Goal: Task Accomplishment & Management: Manage account settings

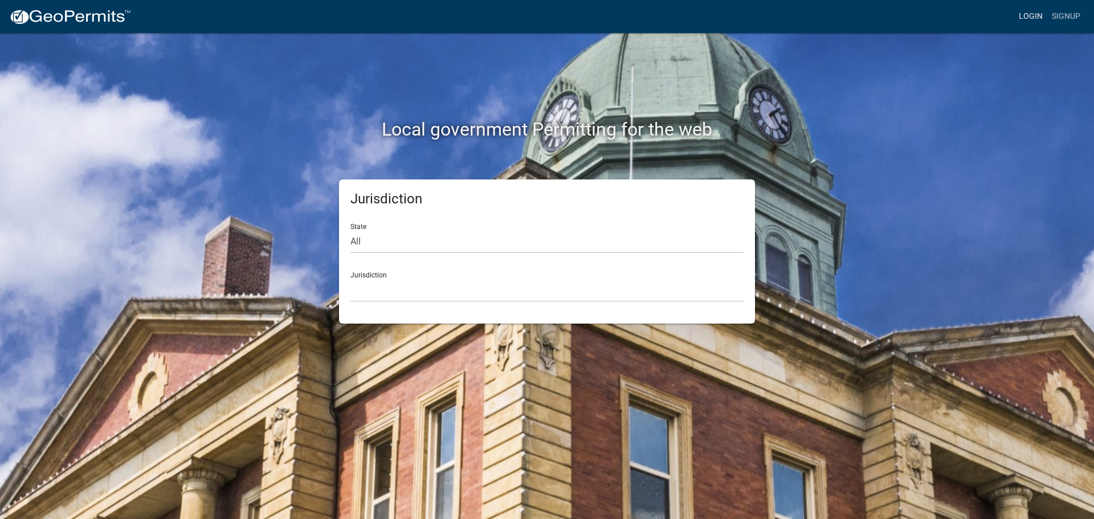
click at [1020, 18] on link "Login" at bounding box center [1030, 17] width 33 height 22
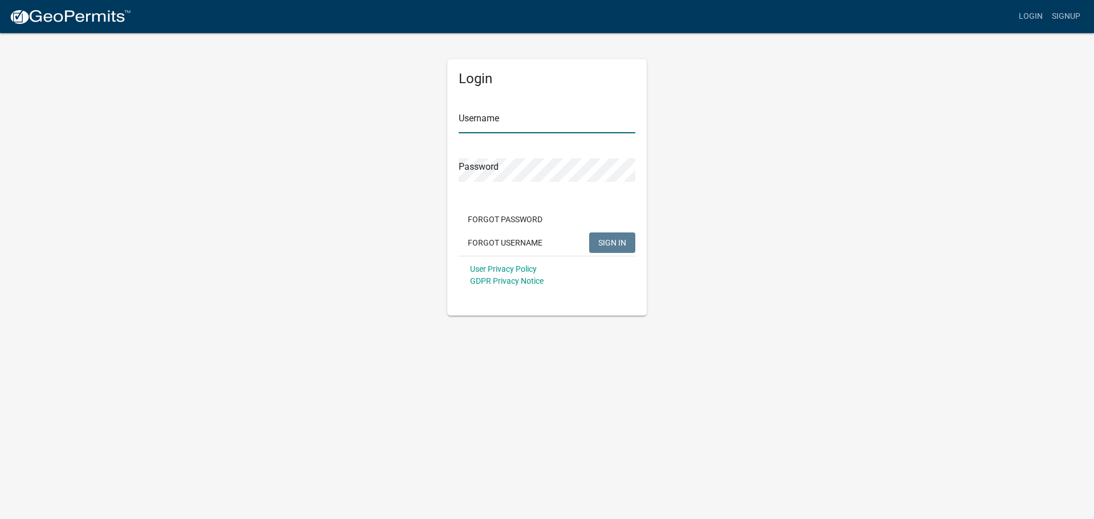
click at [541, 122] on input "Username" at bounding box center [547, 121] width 177 height 23
type input "bhamilton"
click at [589, 232] on button "SIGN IN" at bounding box center [612, 242] width 46 height 21
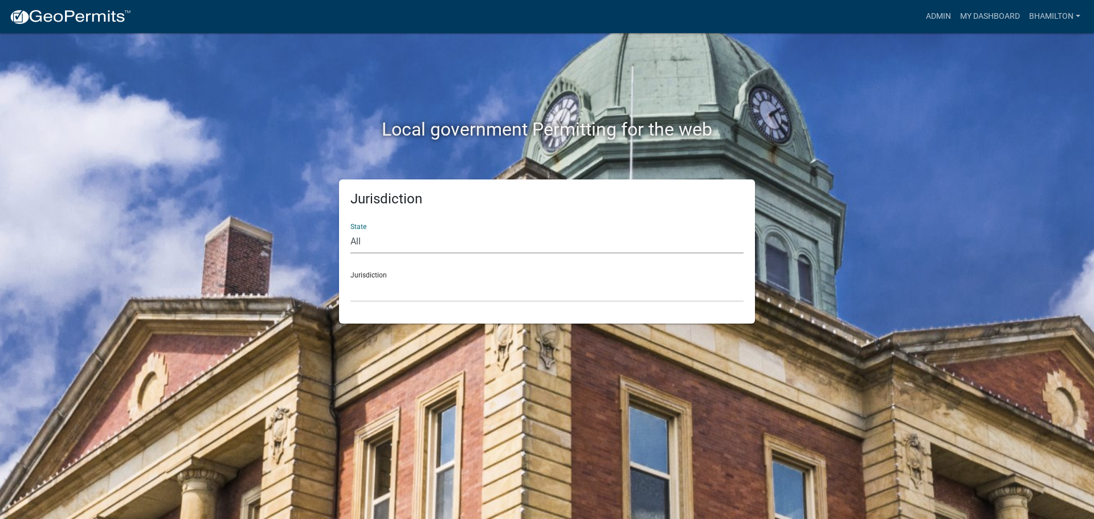
click at [361, 243] on select "All [US_STATE] [US_STATE] [US_STATE] [US_STATE] [US_STATE] [US_STATE] [US_STATE…" at bounding box center [546, 241] width 393 height 23
select select "[US_STATE]"
click at [350, 230] on select "All [US_STATE] [US_STATE] [US_STATE] [US_STATE] [US_STATE] [US_STATE] [US_STATE…" at bounding box center [546, 241] width 393 height 23
click at [381, 279] on select "City of Charlestown, Indiana City of Jeffersonville, Indiana City of Logansport…" at bounding box center [546, 290] width 393 height 23
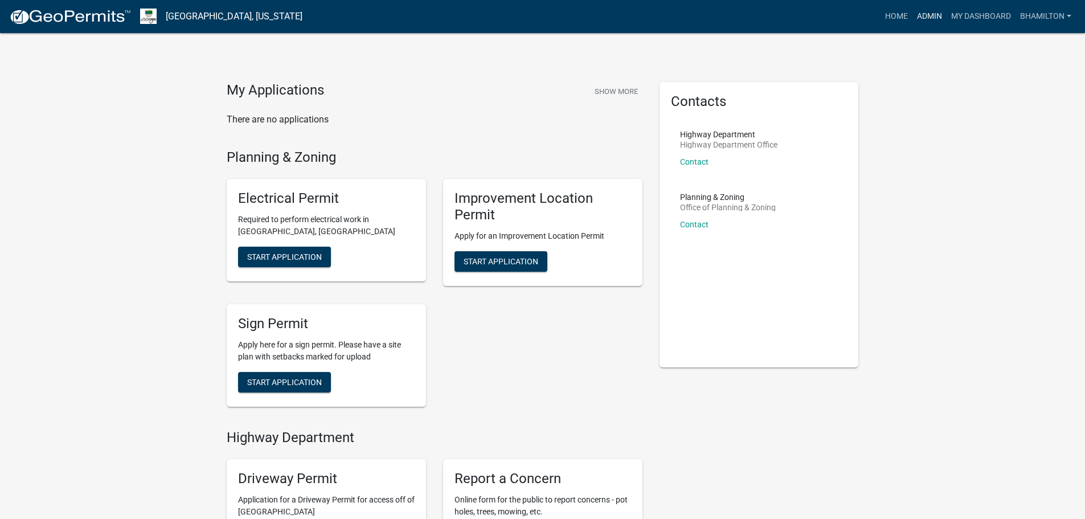
click at [924, 13] on link "Admin" at bounding box center [930, 17] width 34 height 22
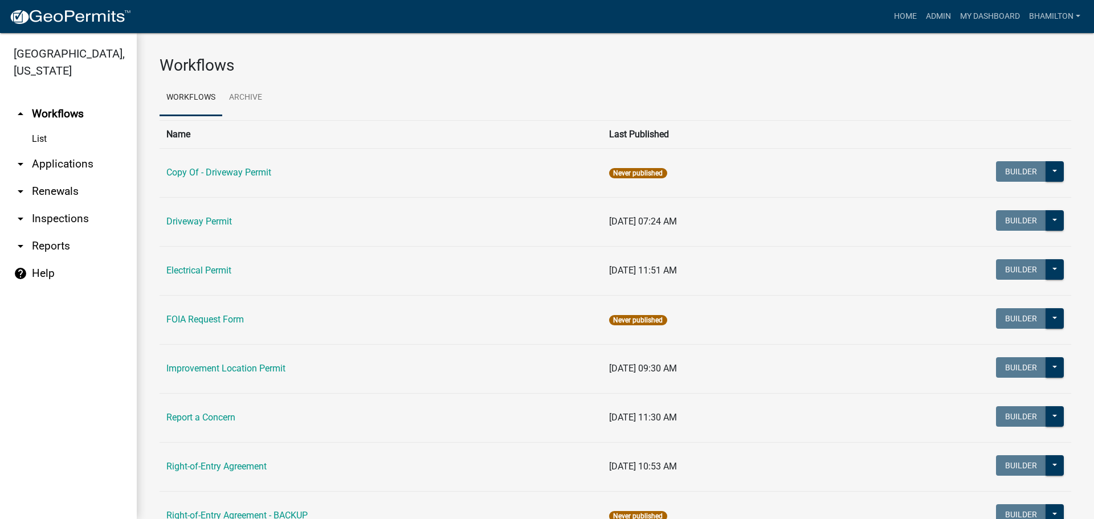
click at [62, 164] on link "arrow_drop_down Applications" at bounding box center [68, 163] width 137 height 27
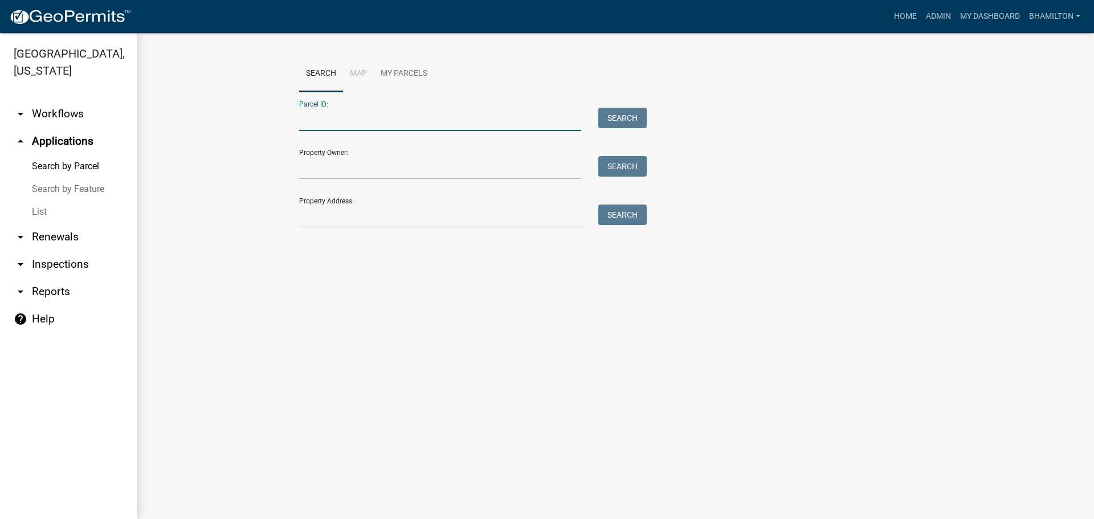
click at [307, 118] on input "Parcel ID:" at bounding box center [440, 119] width 282 height 23
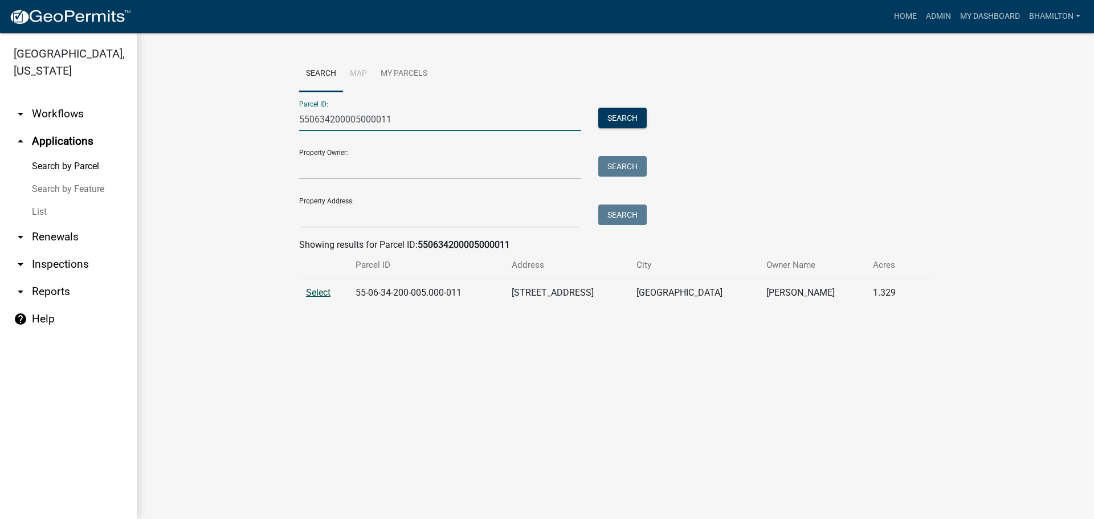
type input "550634200005000011"
click at [316, 293] on span "Select" at bounding box center [318, 292] width 24 height 11
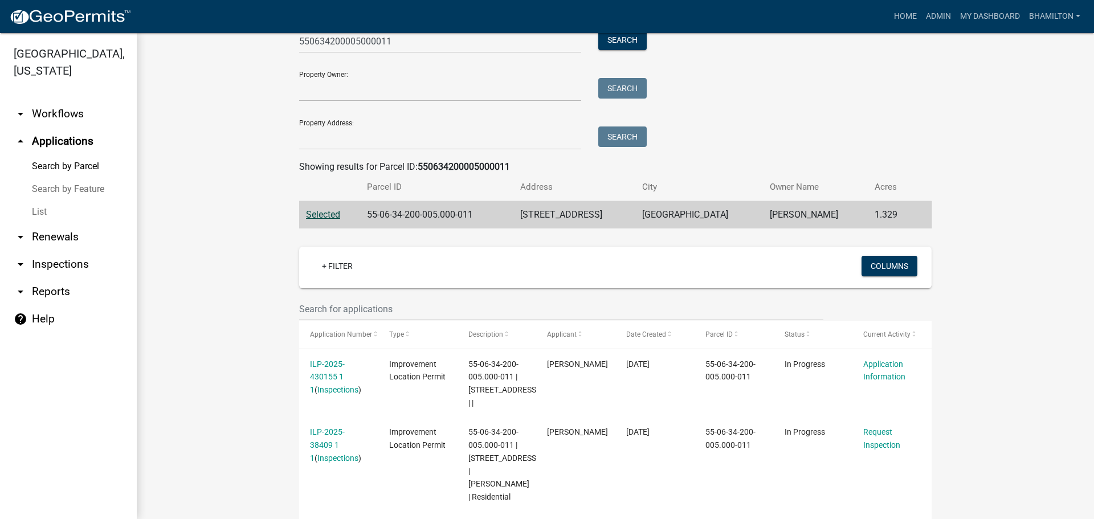
scroll to position [228, 0]
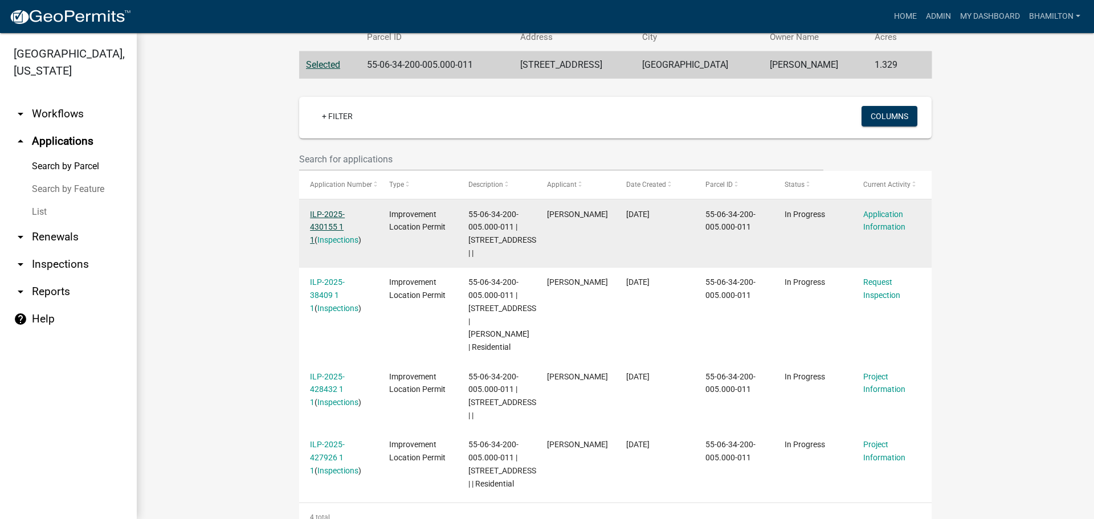
click at [333, 215] on link "ILP-2025-430155 1 1" at bounding box center [327, 227] width 35 height 35
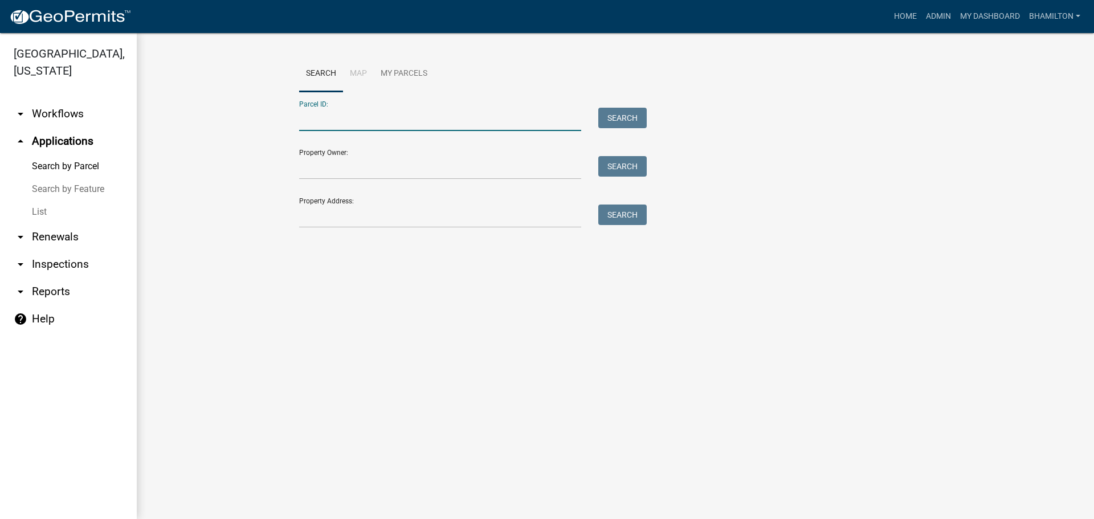
click at [338, 113] on input "Parcel ID:" at bounding box center [440, 119] width 282 height 23
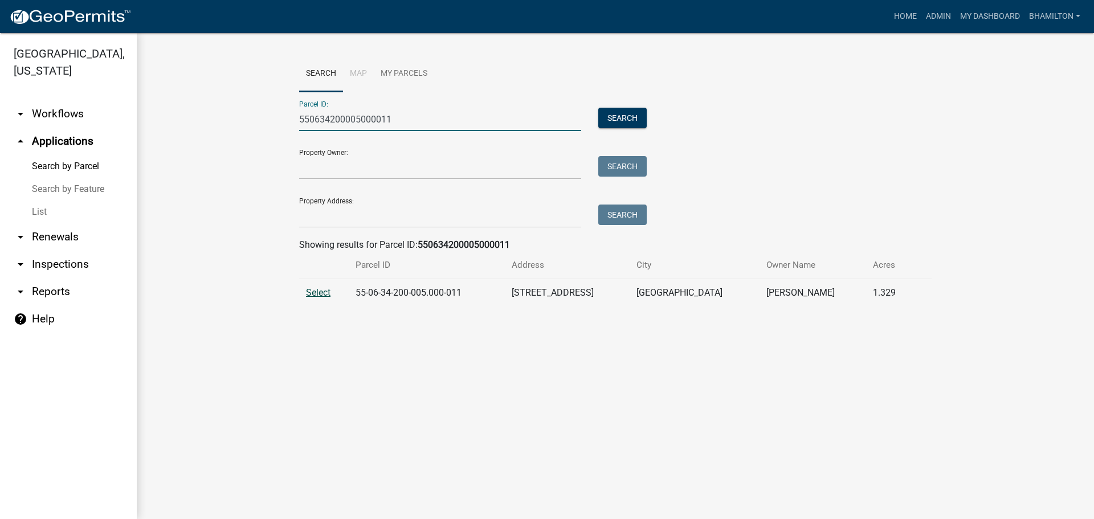
type input "550634200005000011"
click at [312, 296] on span "Select" at bounding box center [318, 292] width 24 height 11
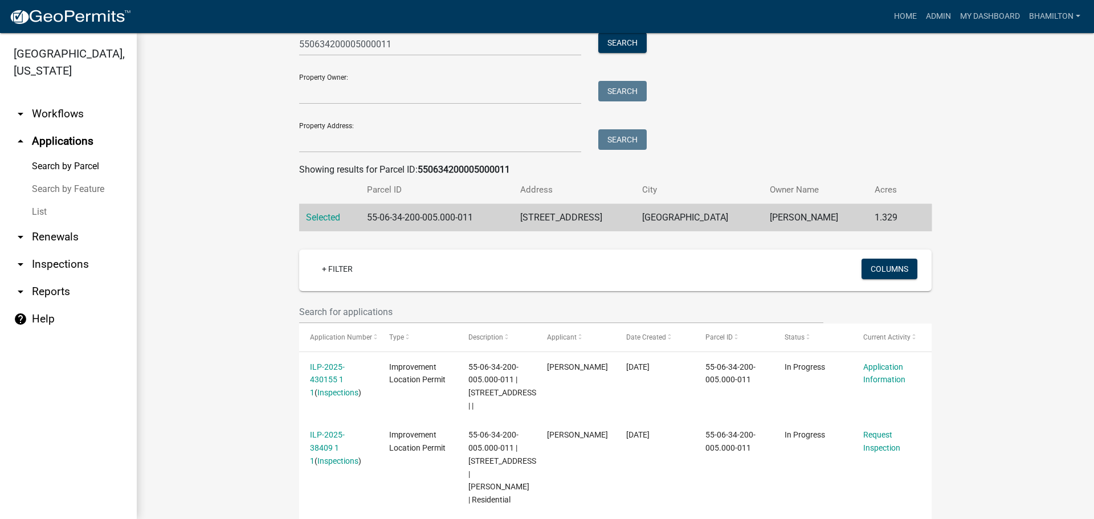
scroll to position [285, 0]
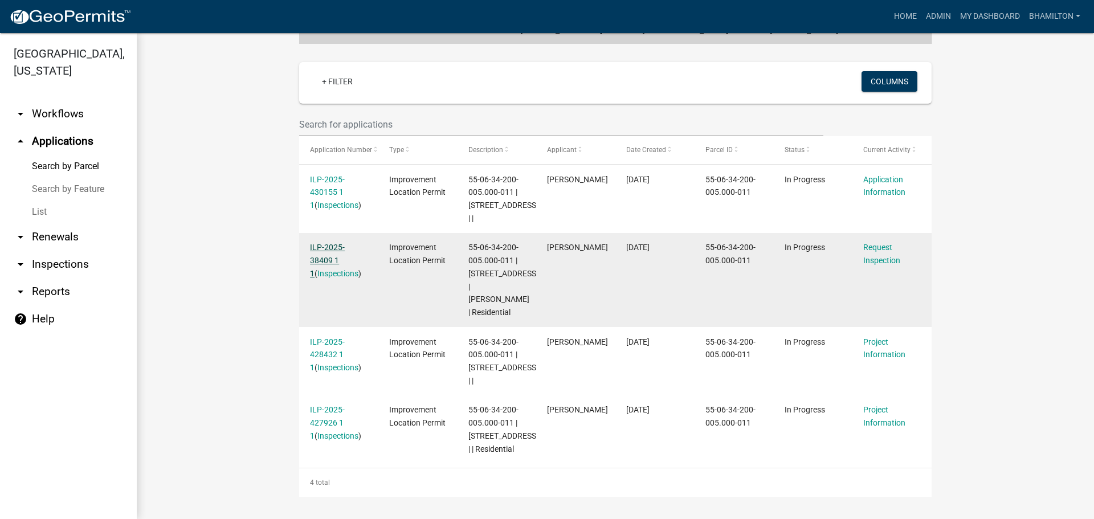
click at [328, 243] on link "ILP-2025-38409 1 1" at bounding box center [327, 260] width 35 height 35
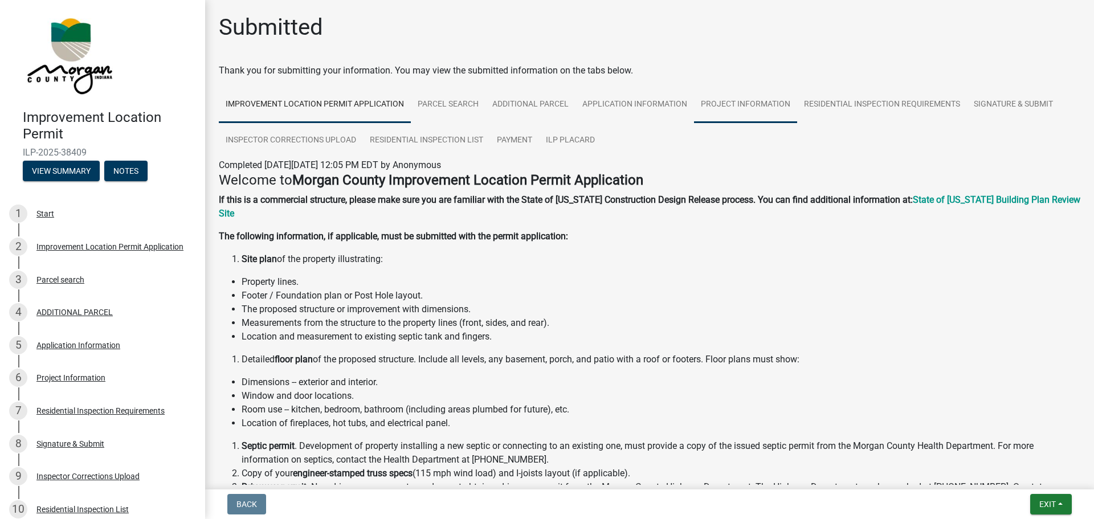
click at [750, 101] on link "Project Information" at bounding box center [745, 105] width 103 height 36
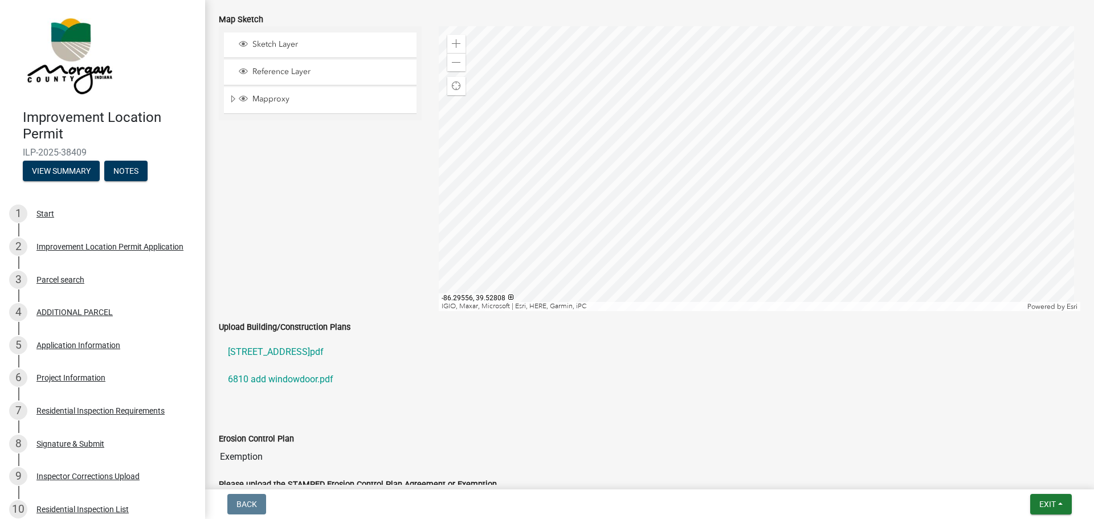
scroll to position [2051, 0]
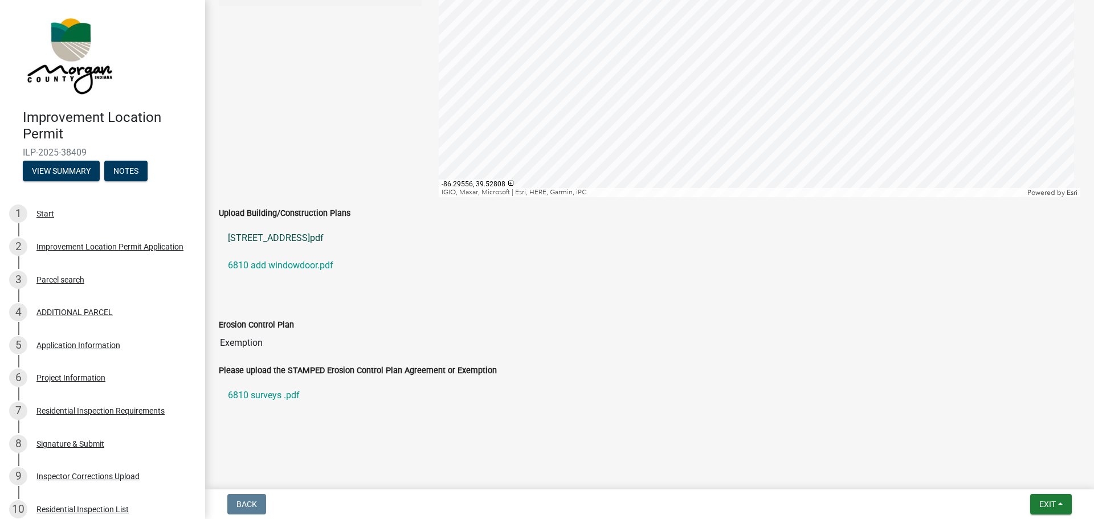
click at [276, 239] on link "6810 N waverly park Rd.pdf" at bounding box center [649, 237] width 861 height 27
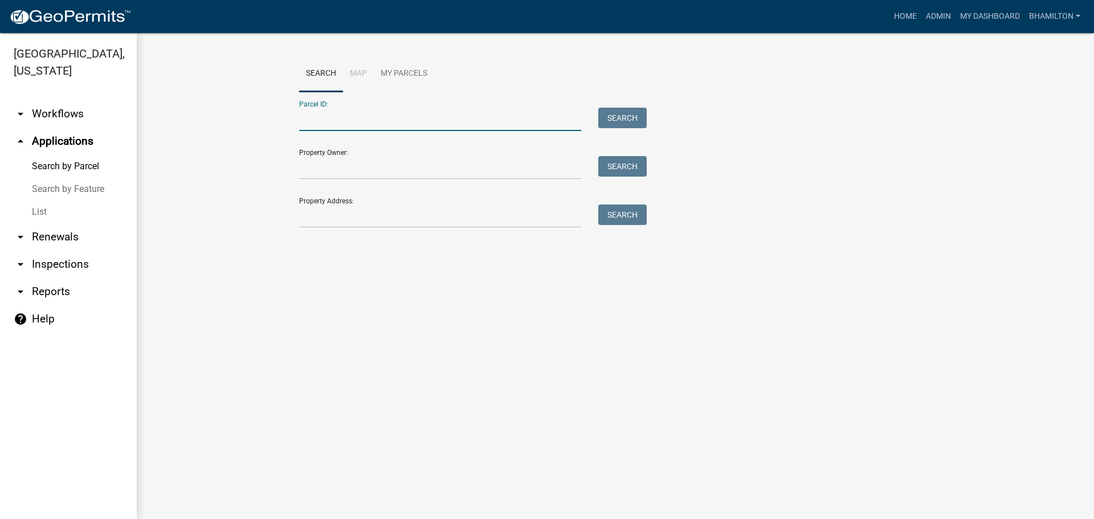
click at [388, 114] on input "Parcel ID:" at bounding box center [440, 119] width 282 height 23
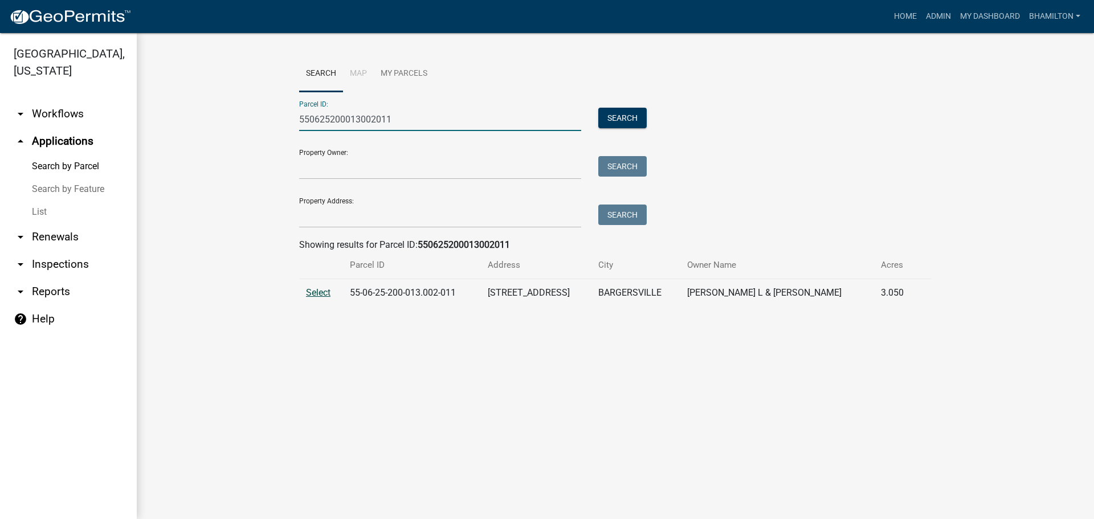
type input "550625200013002011"
click at [326, 296] on span "Select" at bounding box center [318, 292] width 24 height 11
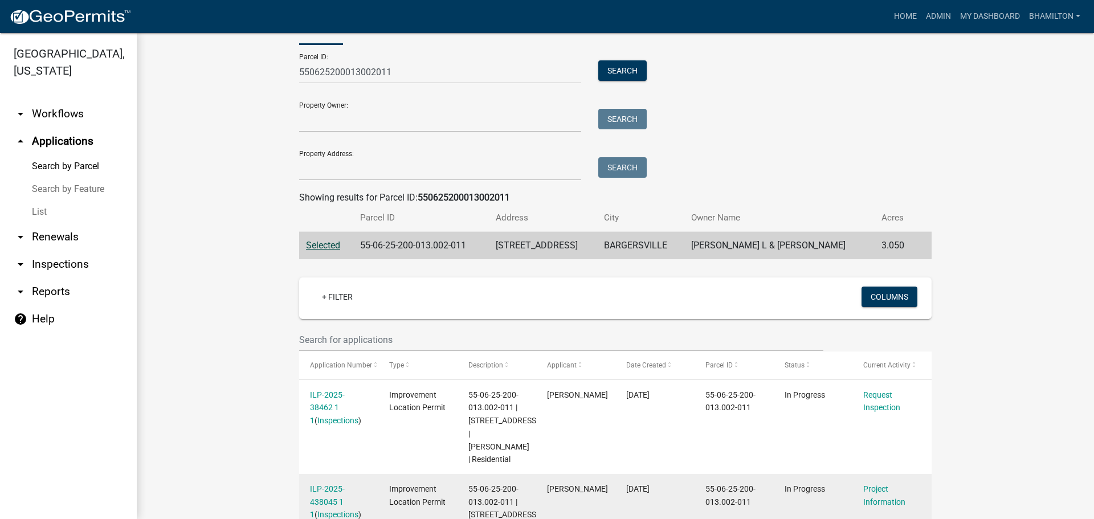
scroll to position [140, 0]
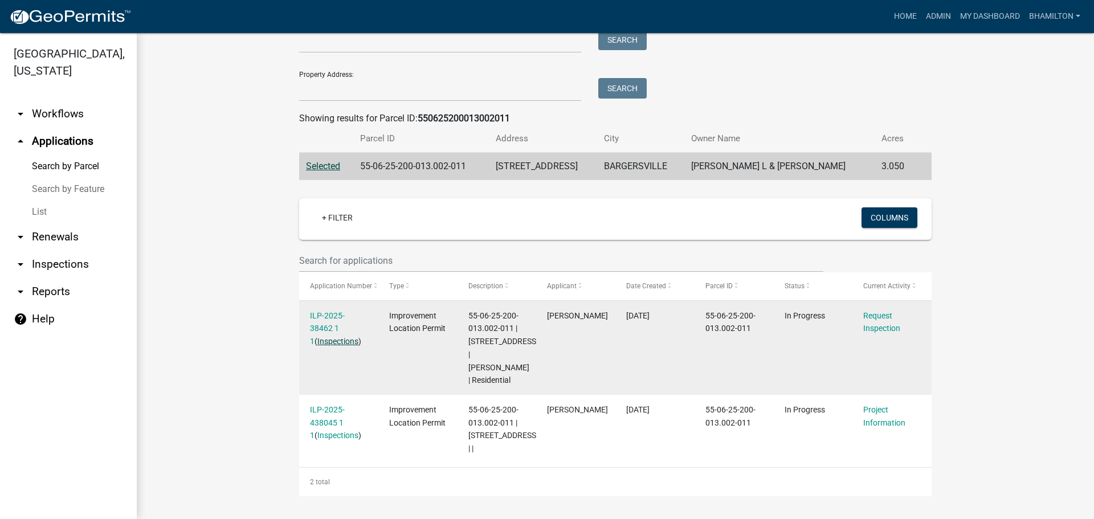
click at [337, 337] on link "Inspections" at bounding box center [337, 341] width 41 height 9
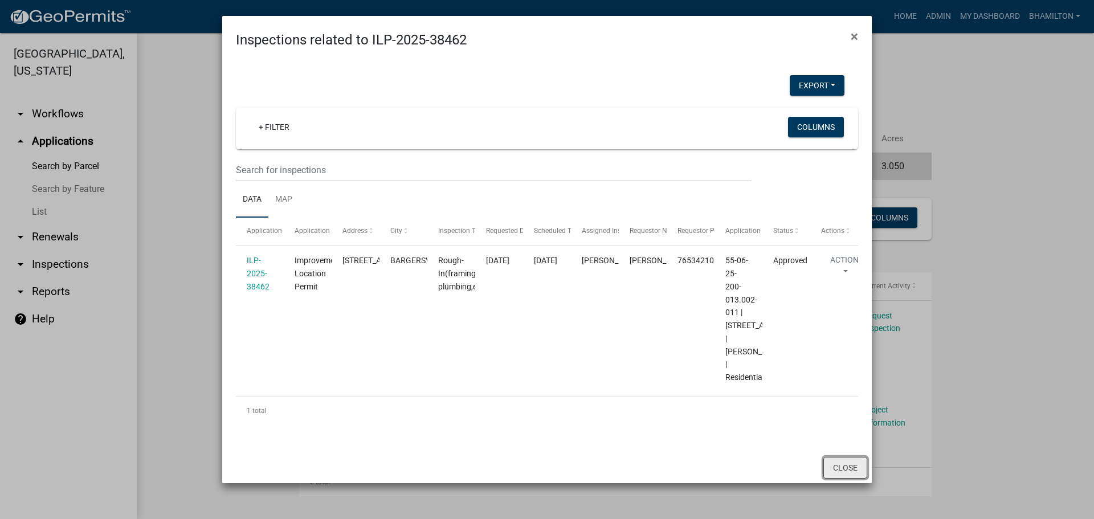
click at [836, 479] on button "Close" at bounding box center [845, 468] width 44 height 22
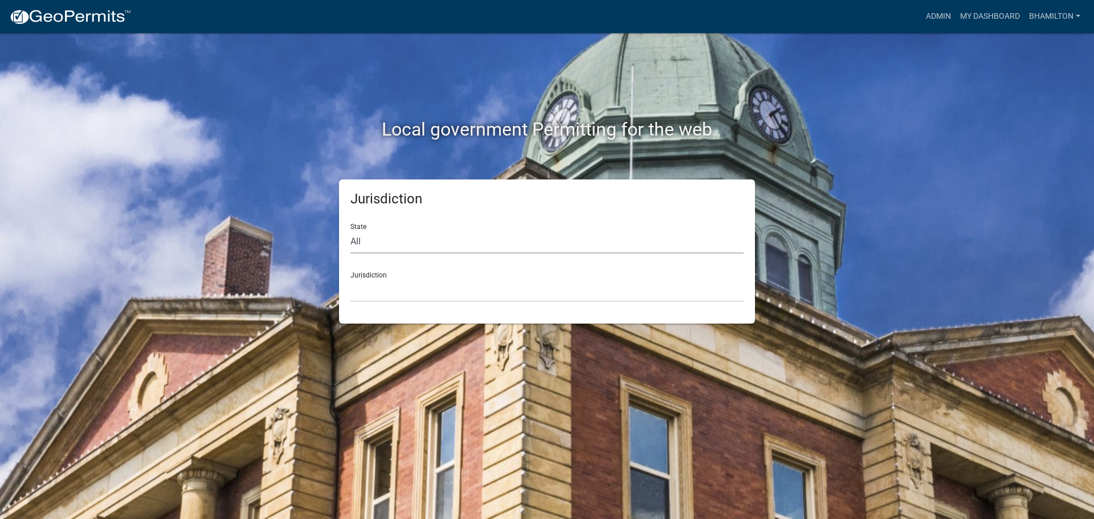
click at [363, 243] on select "All [US_STATE] [US_STATE] [US_STATE] [US_STATE] [US_STATE] [US_STATE] [US_STATE…" at bounding box center [546, 241] width 393 height 23
select select "[US_STATE]"
click at [350, 230] on select "All [US_STATE] [US_STATE] [US_STATE] [US_STATE] [US_STATE] [US_STATE] [US_STATE…" at bounding box center [546, 241] width 393 height 23
click at [375, 277] on div "Jurisdiction City of [GEOGRAPHIC_DATA], [US_STATE] City of [GEOGRAPHIC_DATA], […" at bounding box center [546, 282] width 393 height 39
click at [375, 273] on div "Jurisdiction City of [GEOGRAPHIC_DATA], [US_STATE] City of [GEOGRAPHIC_DATA], […" at bounding box center [546, 282] width 393 height 39
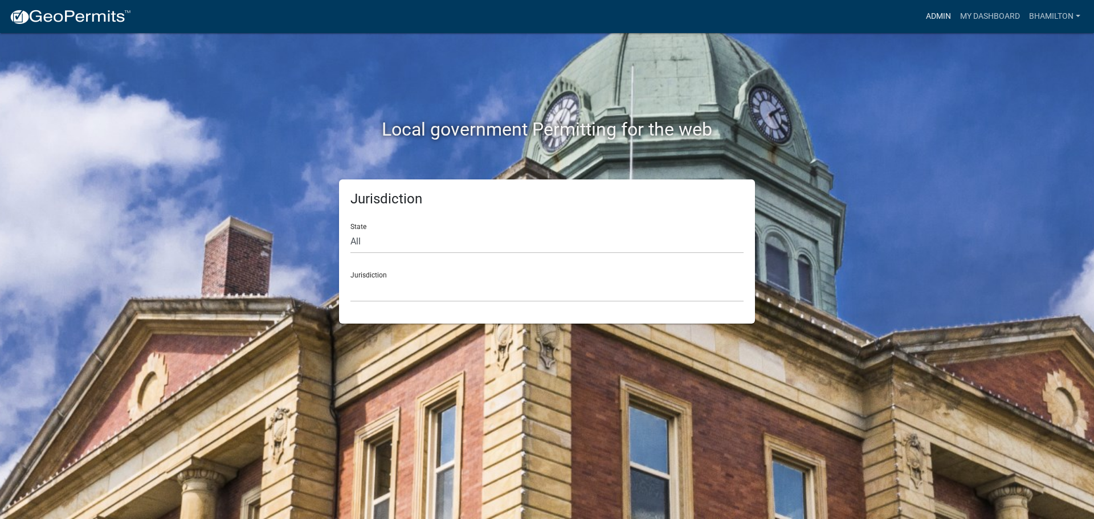
click at [940, 18] on link "Admin" at bounding box center [938, 17] width 34 height 22
